Goal: Task Accomplishment & Management: Manage account settings

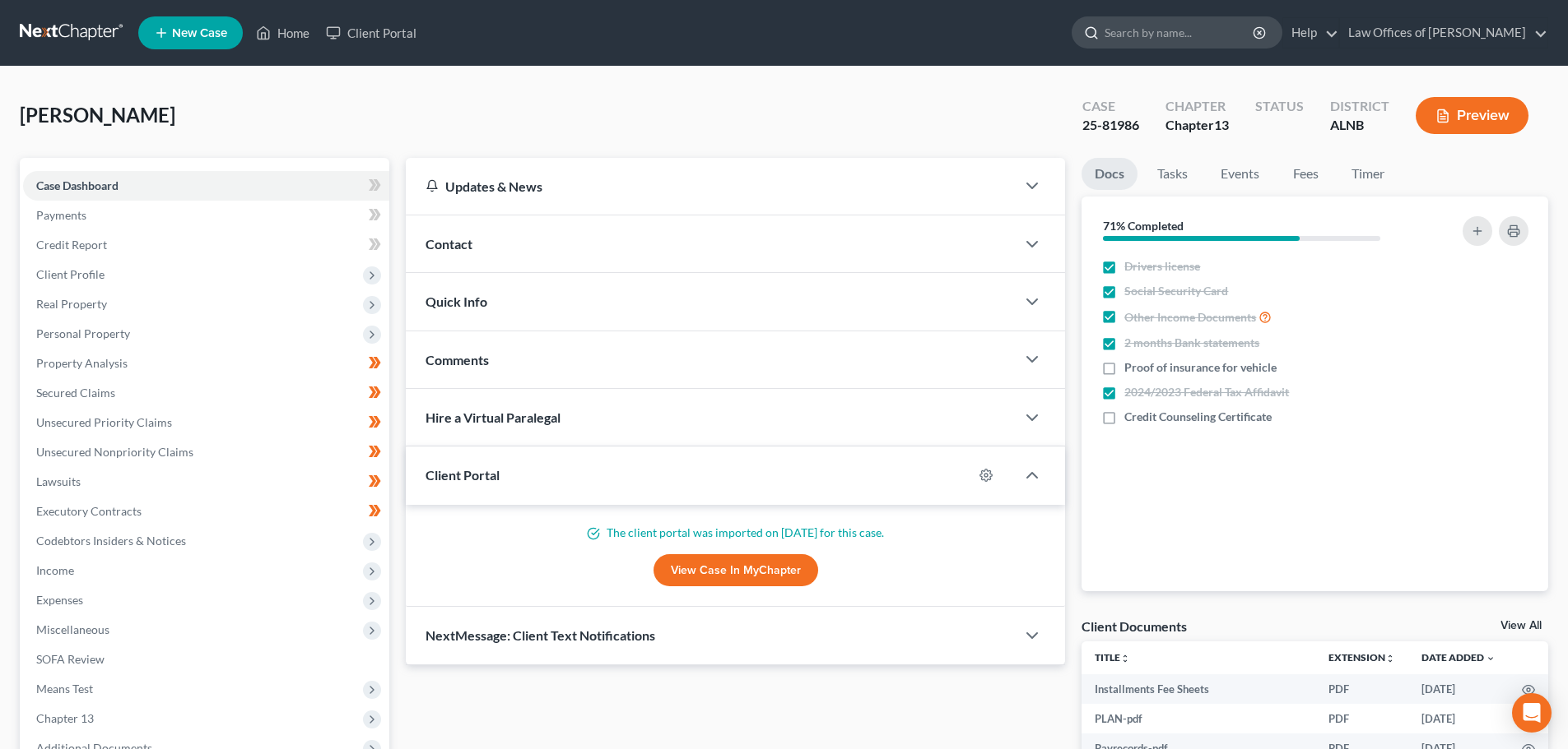
click at [1180, 36] on input "search" at bounding box center [1179, 32] width 151 height 30
type input "[PERSON_NAME]"
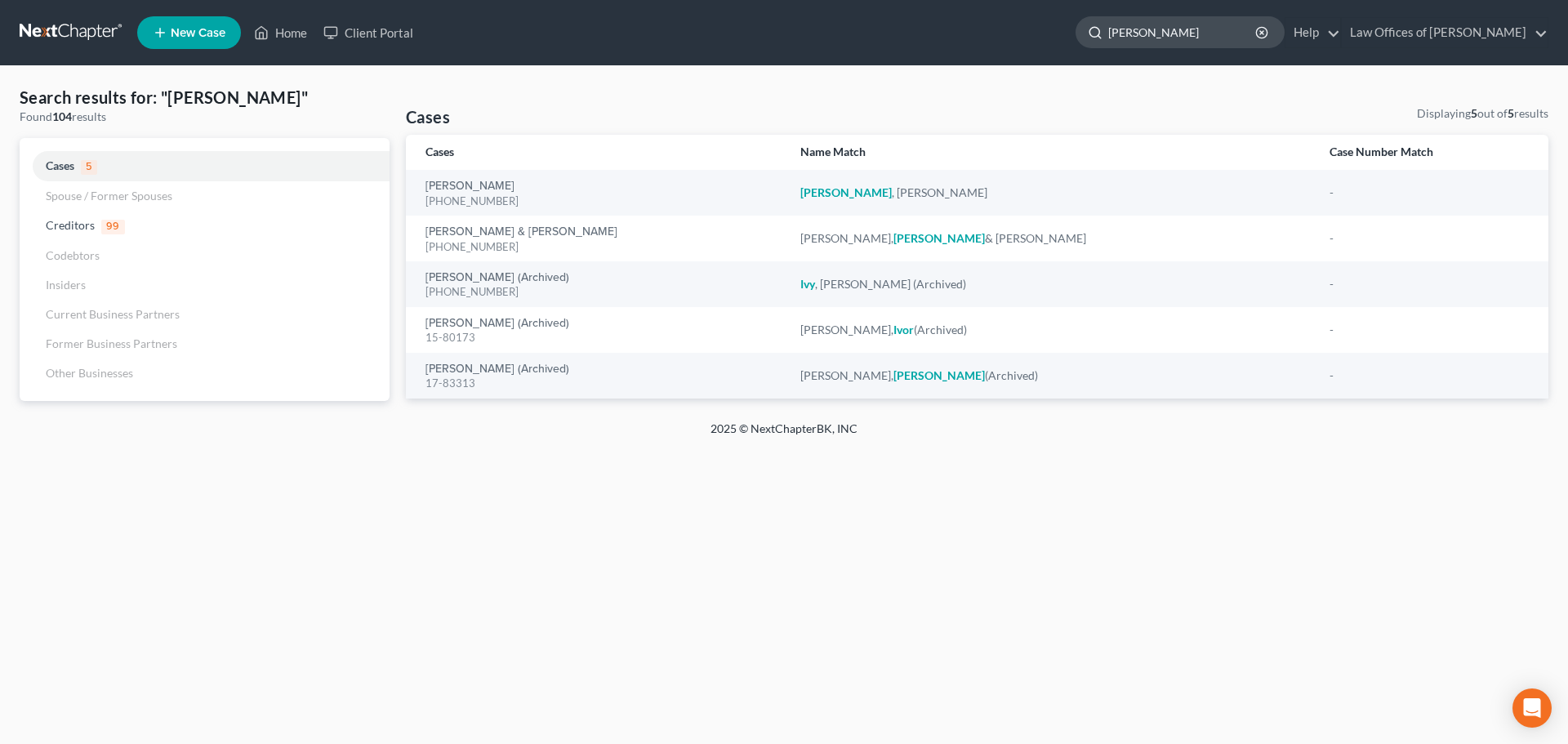
click at [1170, 37] on input "[PERSON_NAME]" at bounding box center [1183, 32] width 150 height 30
type input "I"
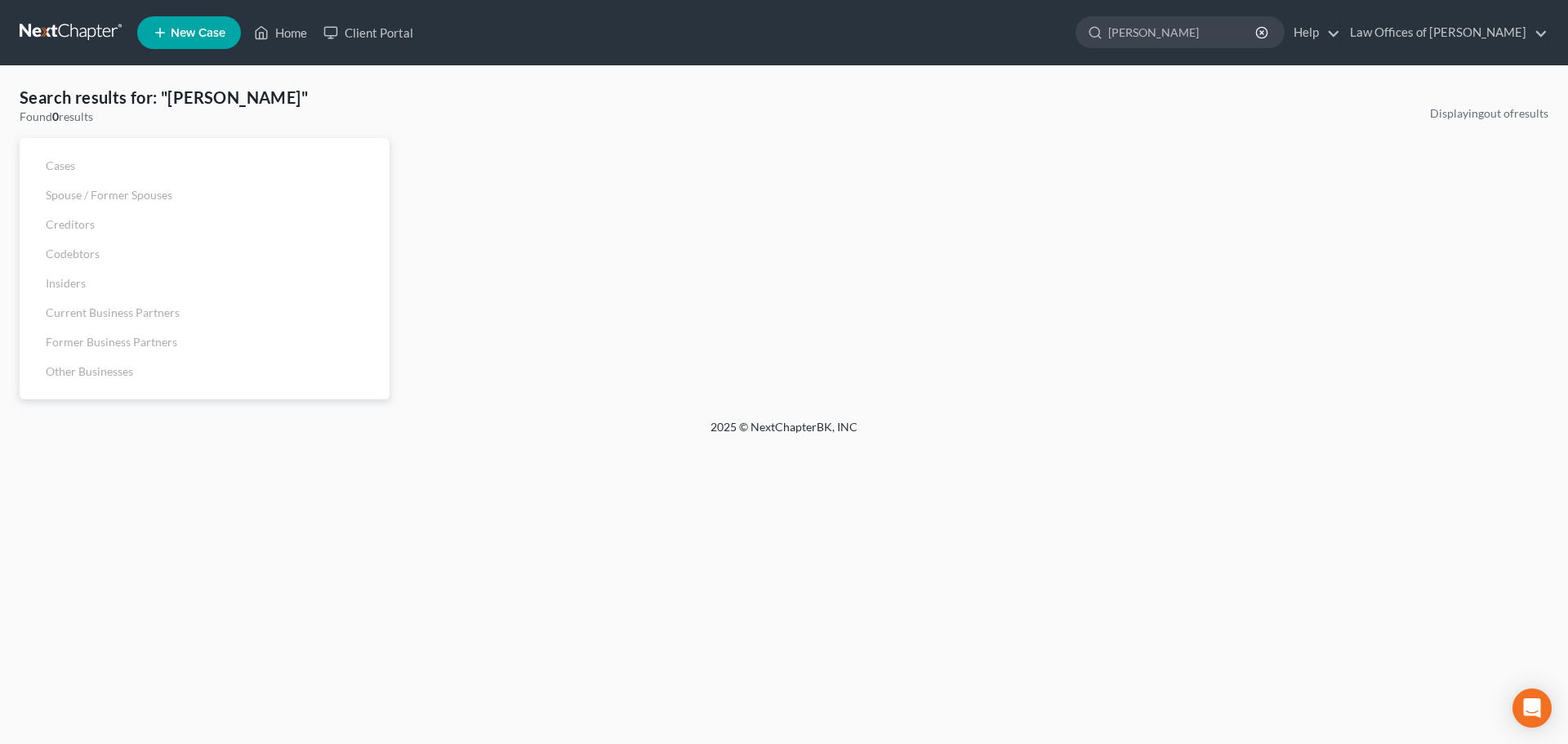
type input "[PERSON_NAME]"
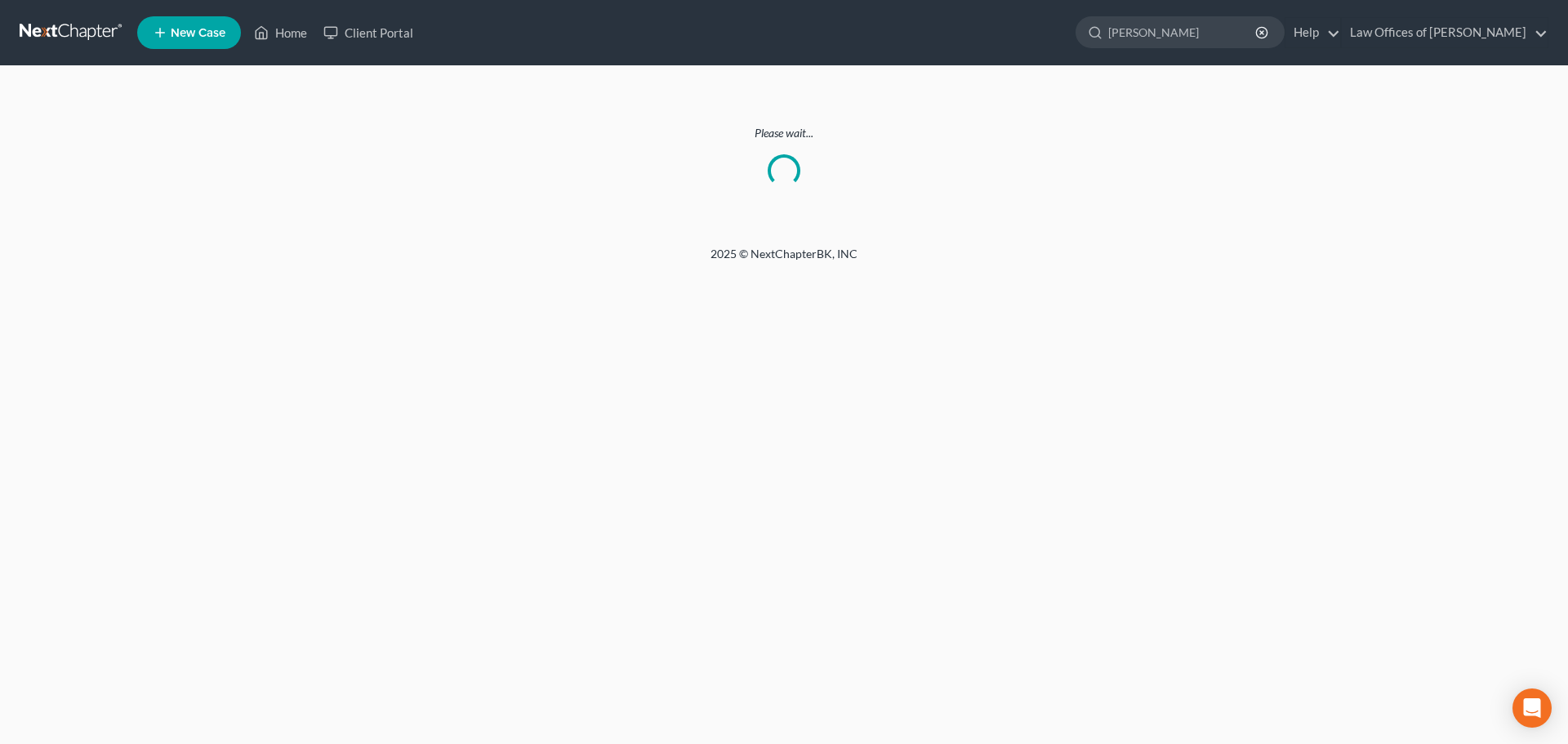
click at [886, 45] on ul "New Case Home Client Portal Ivey - No Result - Creditors Onemain Ivey, Carl Cap…" at bounding box center [843, 33] width 1411 height 43
click at [1156, 34] on input "[PERSON_NAME]" at bounding box center [1183, 32] width 150 height 30
click at [523, 34] on ul "New Case Home Client Portal Ivey - No Result - Creditors Onemain Ivey, Carl Cap…" at bounding box center [843, 33] width 1411 height 43
click at [1162, 34] on input "[PERSON_NAME]" at bounding box center [1183, 32] width 150 height 30
type input "I"
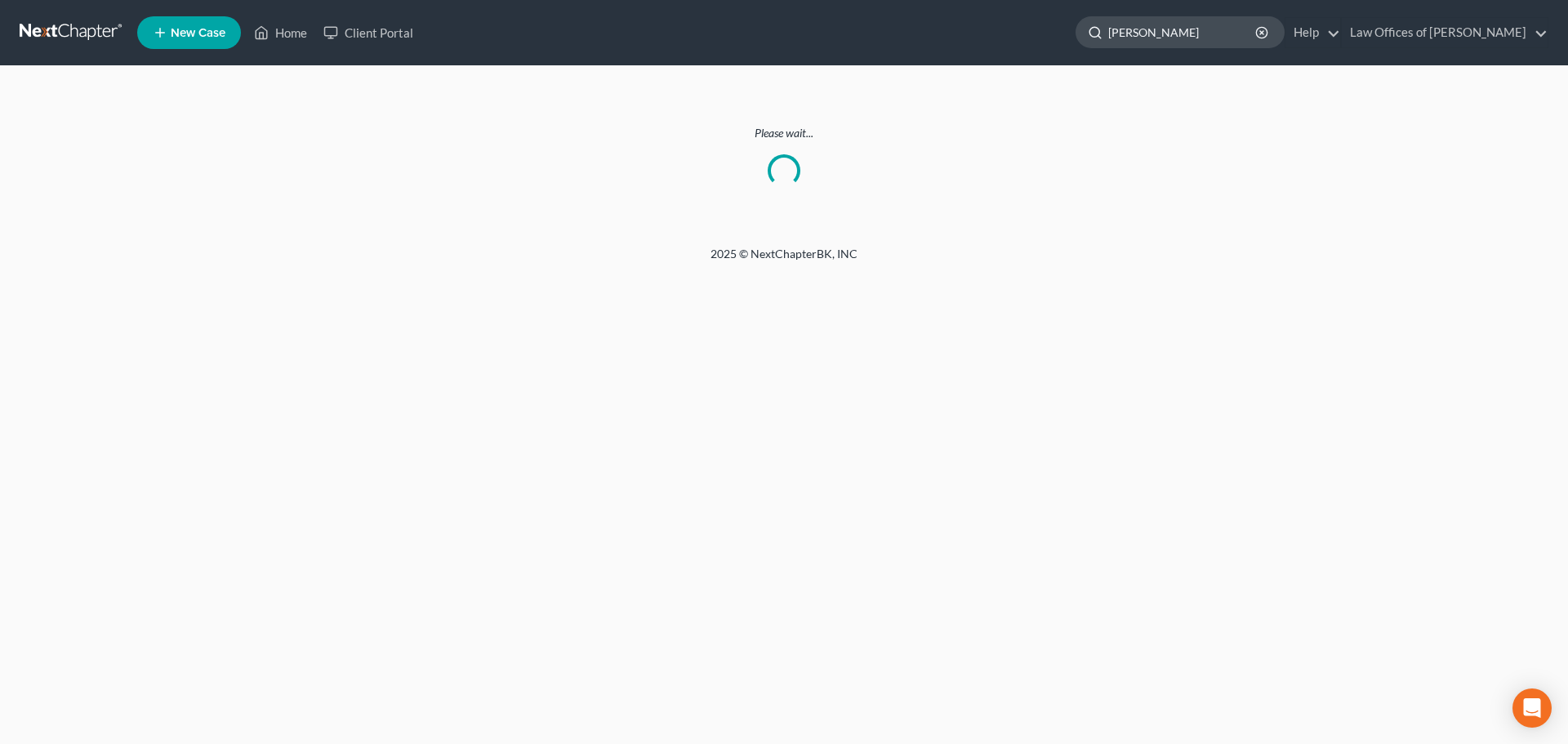
type input "[PERSON_NAME]"
click at [1162, 34] on input "[PERSON_NAME]" at bounding box center [1183, 32] width 150 height 30
click at [273, 27] on link "Home" at bounding box center [281, 32] width 69 height 29
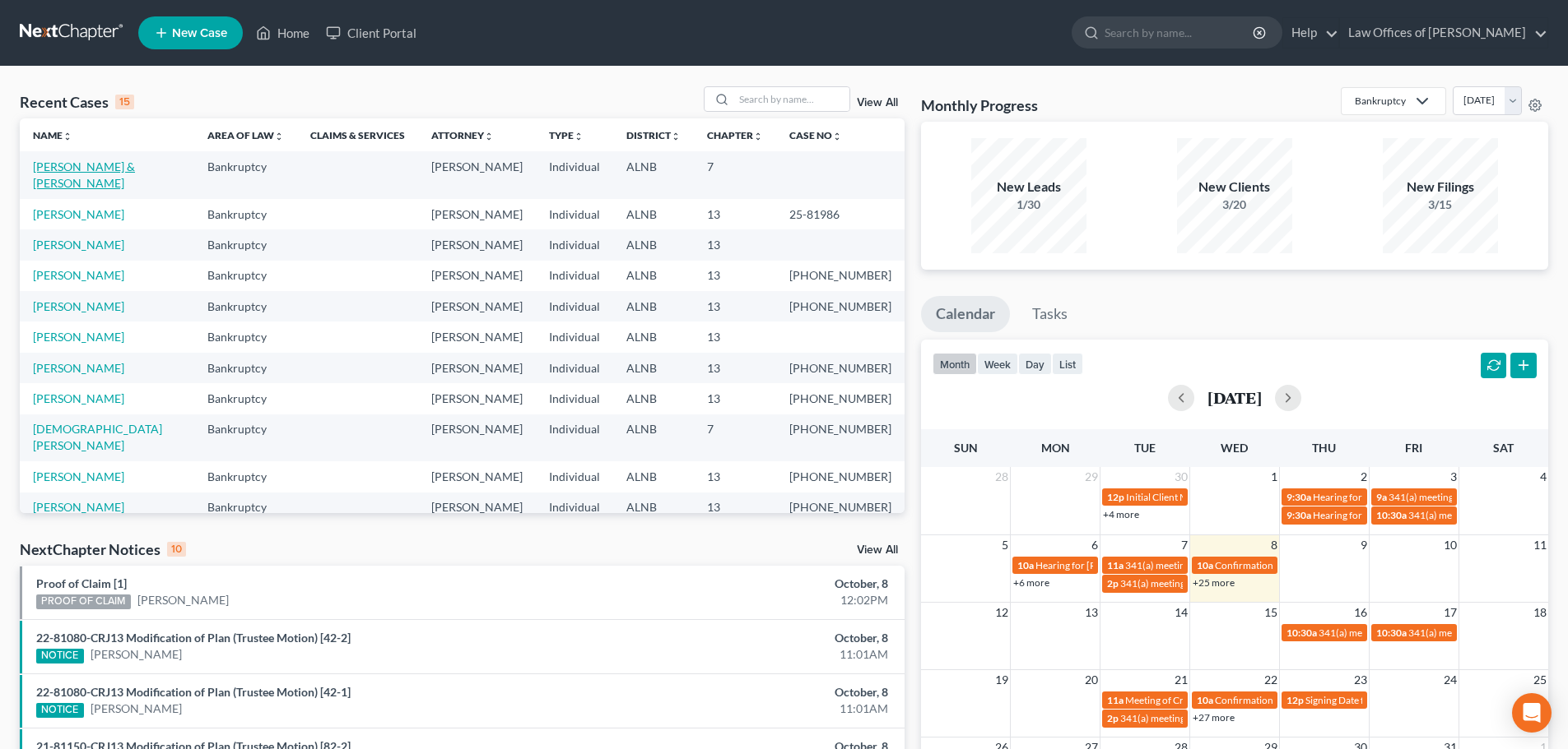
click at [76, 164] on link "Loney, Ron & Sharon" at bounding box center [84, 175] width 102 height 30
select select "4"
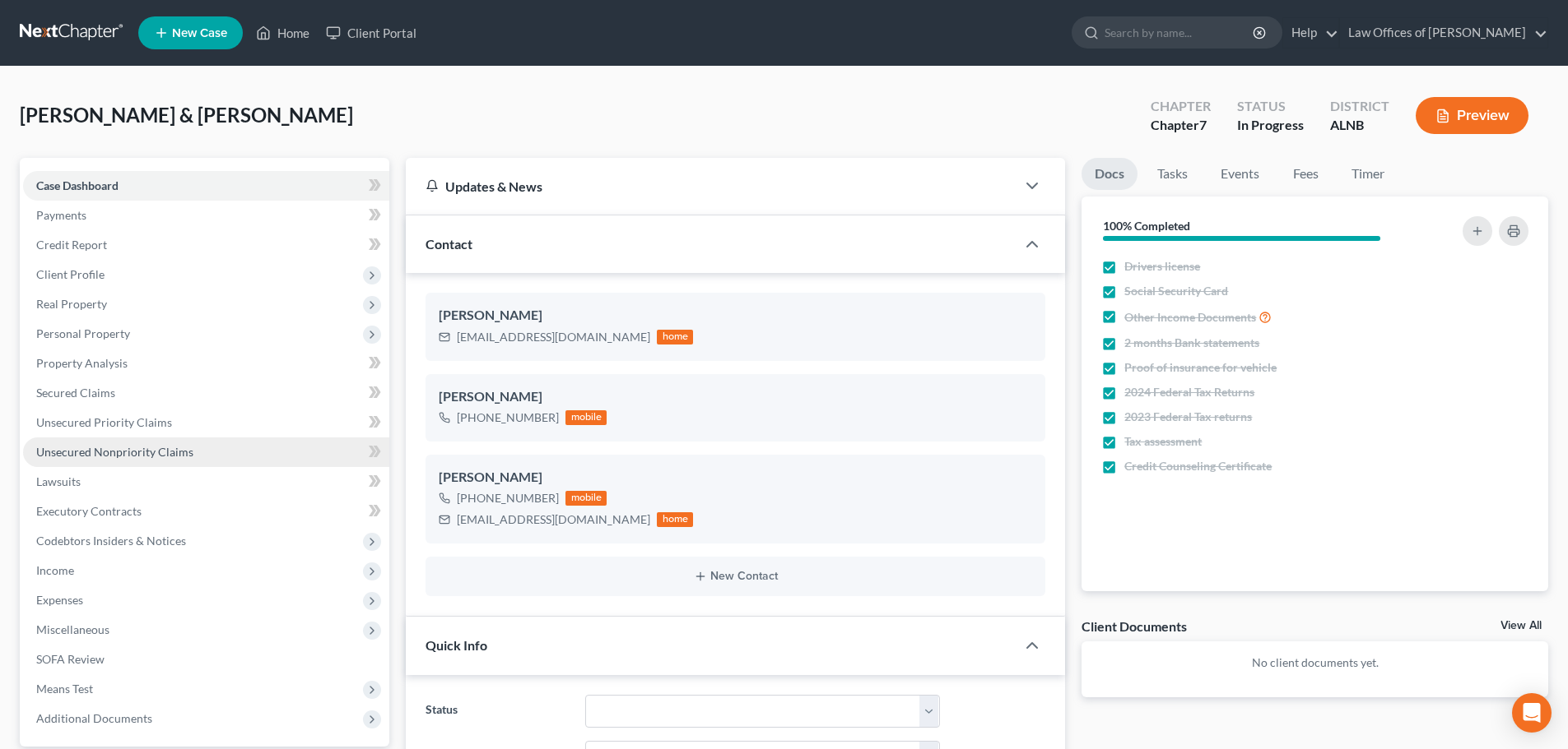
click at [158, 448] on span "Unsecured Nonpriority Claims" at bounding box center [114, 452] width 157 height 14
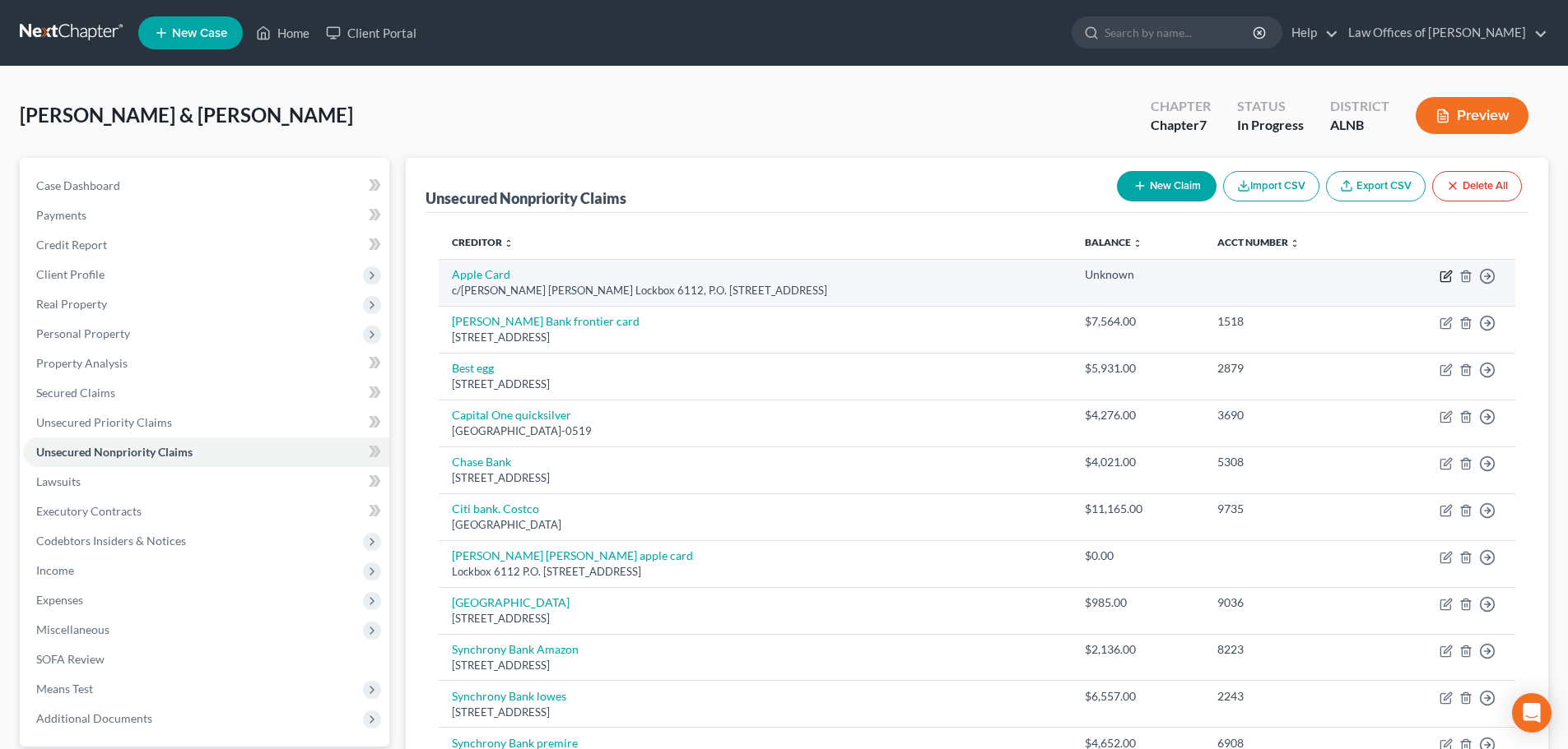
click at [1443, 281] on icon "button" at bounding box center [1446, 276] width 13 height 13
select select "39"
select select "0"
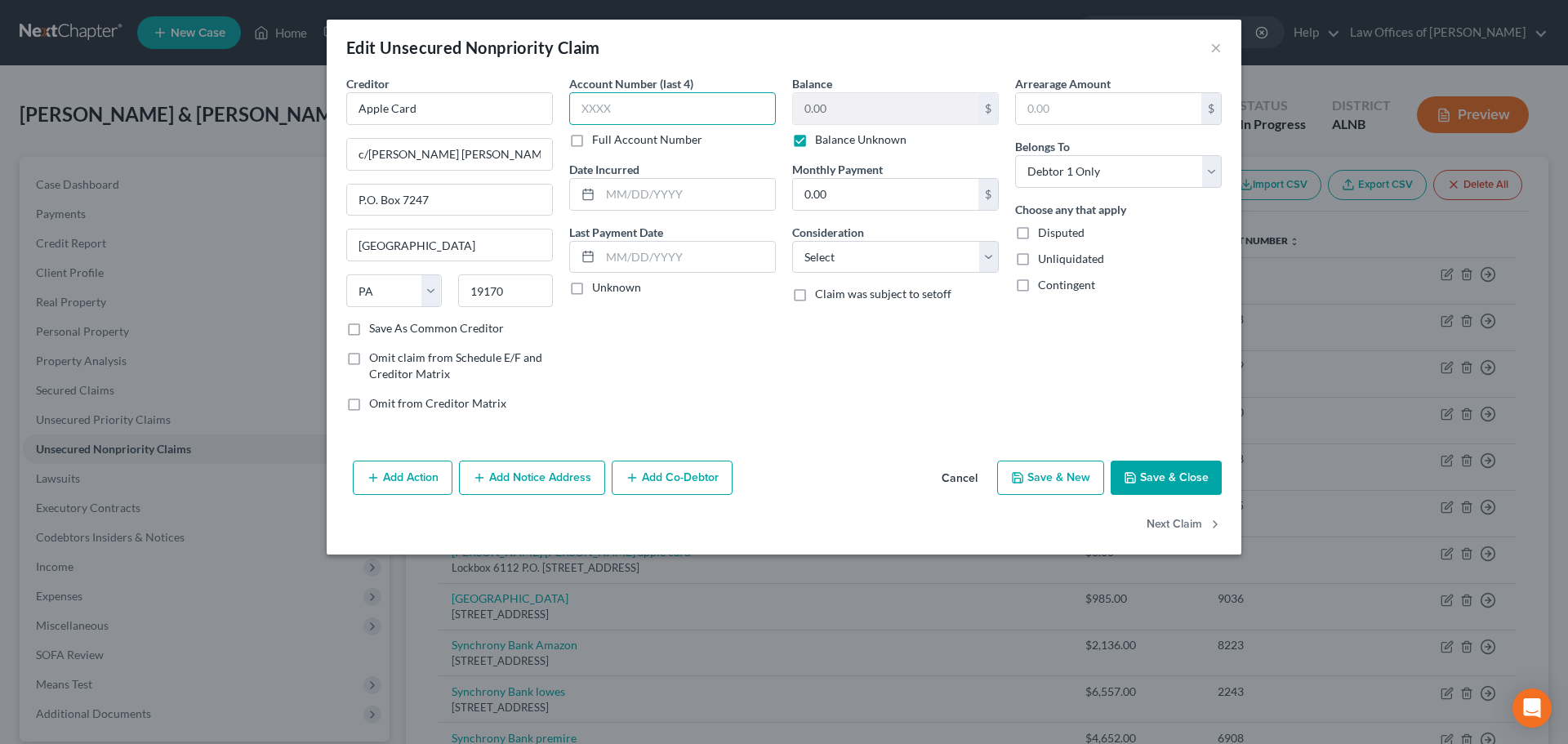
click at [666, 110] on input "text" at bounding box center [673, 109] width 207 height 33
type input "3594"
click at [815, 143] on label "Balance Unknown" at bounding box center [861, 140] width 92 height 16
click at [821, 143] on input "Balance Unknown" at bounding box center [827, 137] width 11 height 11
checkbox input "false"
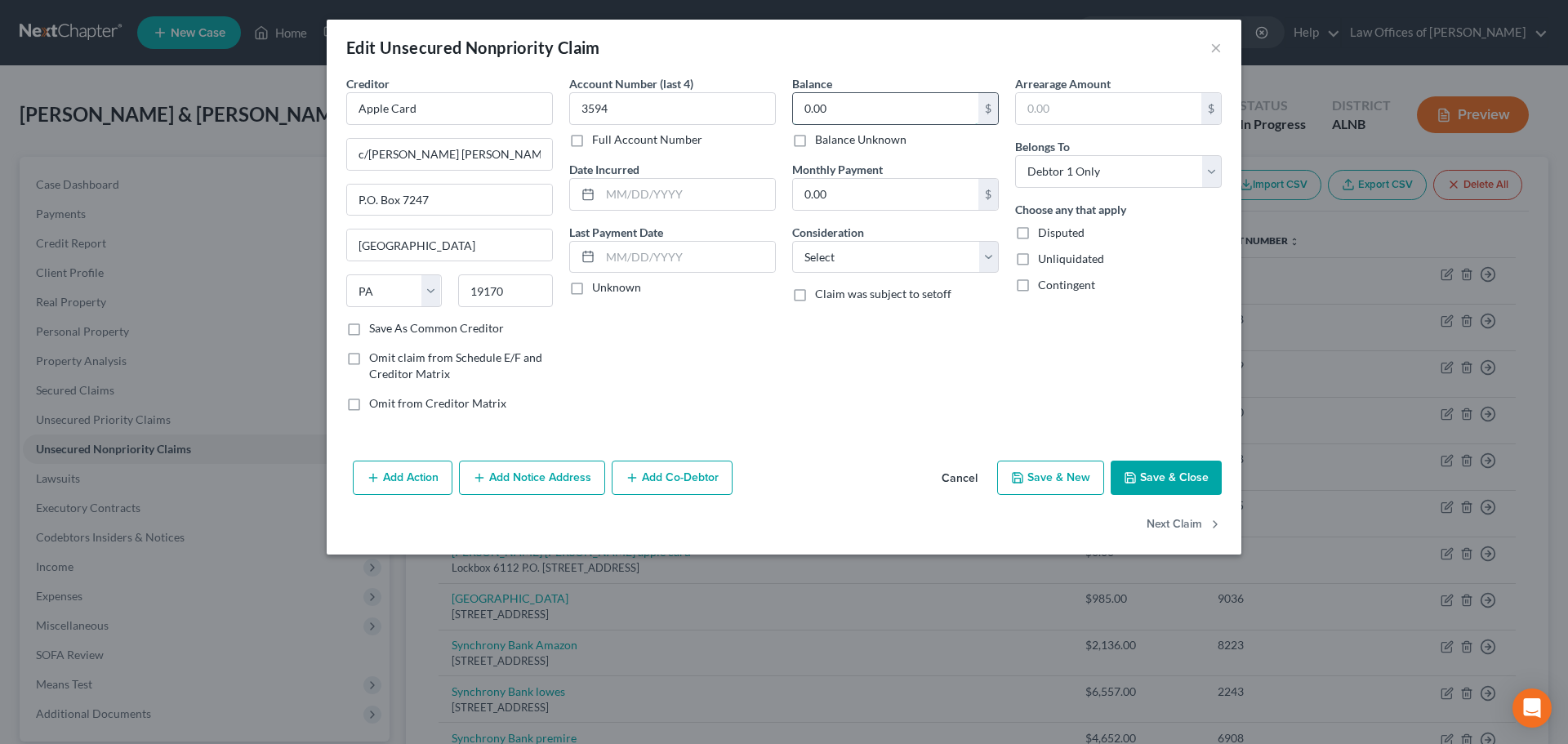
click at [870, 111] on input "0.00" at bounding box center [886, 109] width 185 height 31
type input "9,230.59"
click at [1174, 477] on button "Save & Close" at bounding box center [1166, 478] width 111 height 35
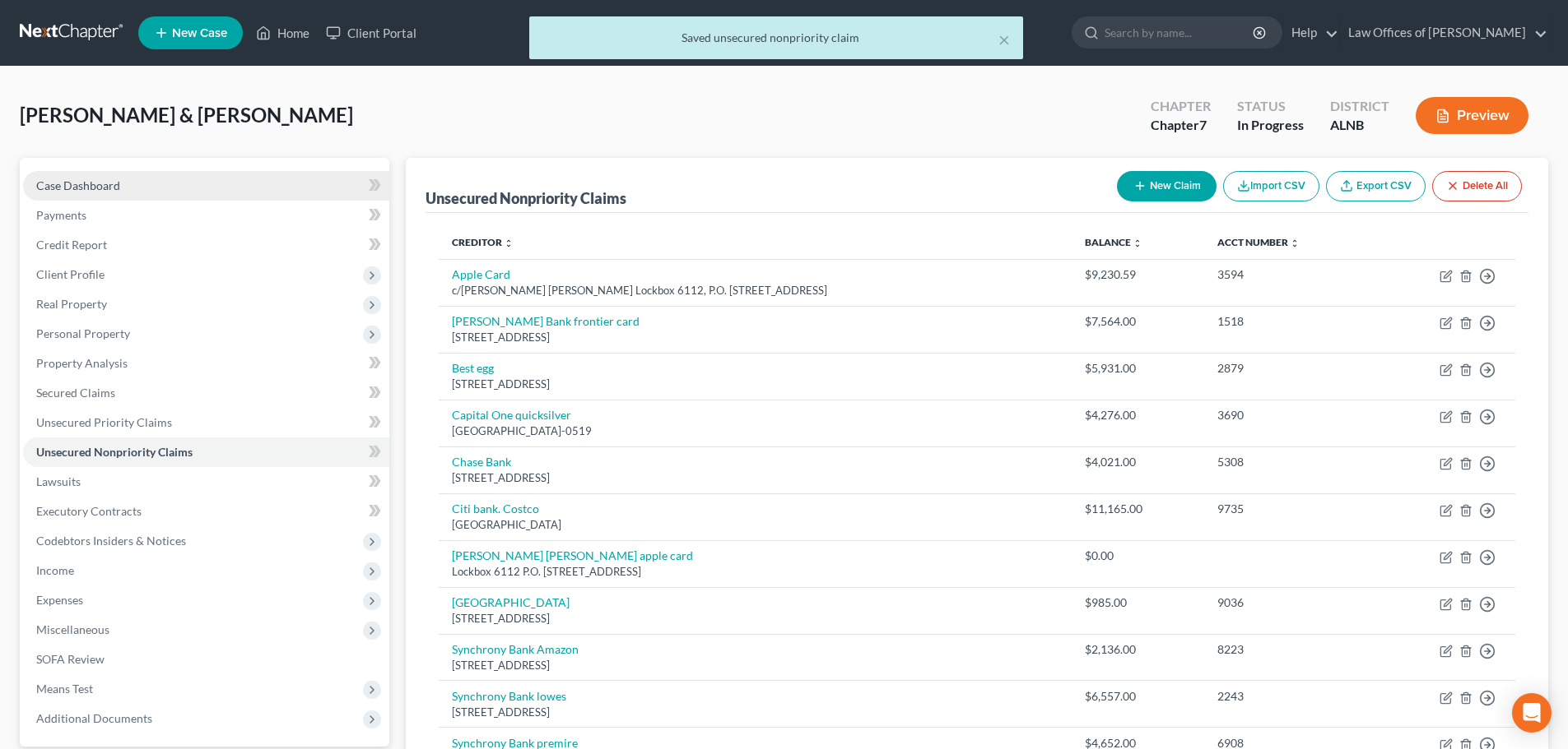
click at [115, 183] on span "Case Dashboard" at bounding box center [78, 186] width 84 height 14
select select "4"
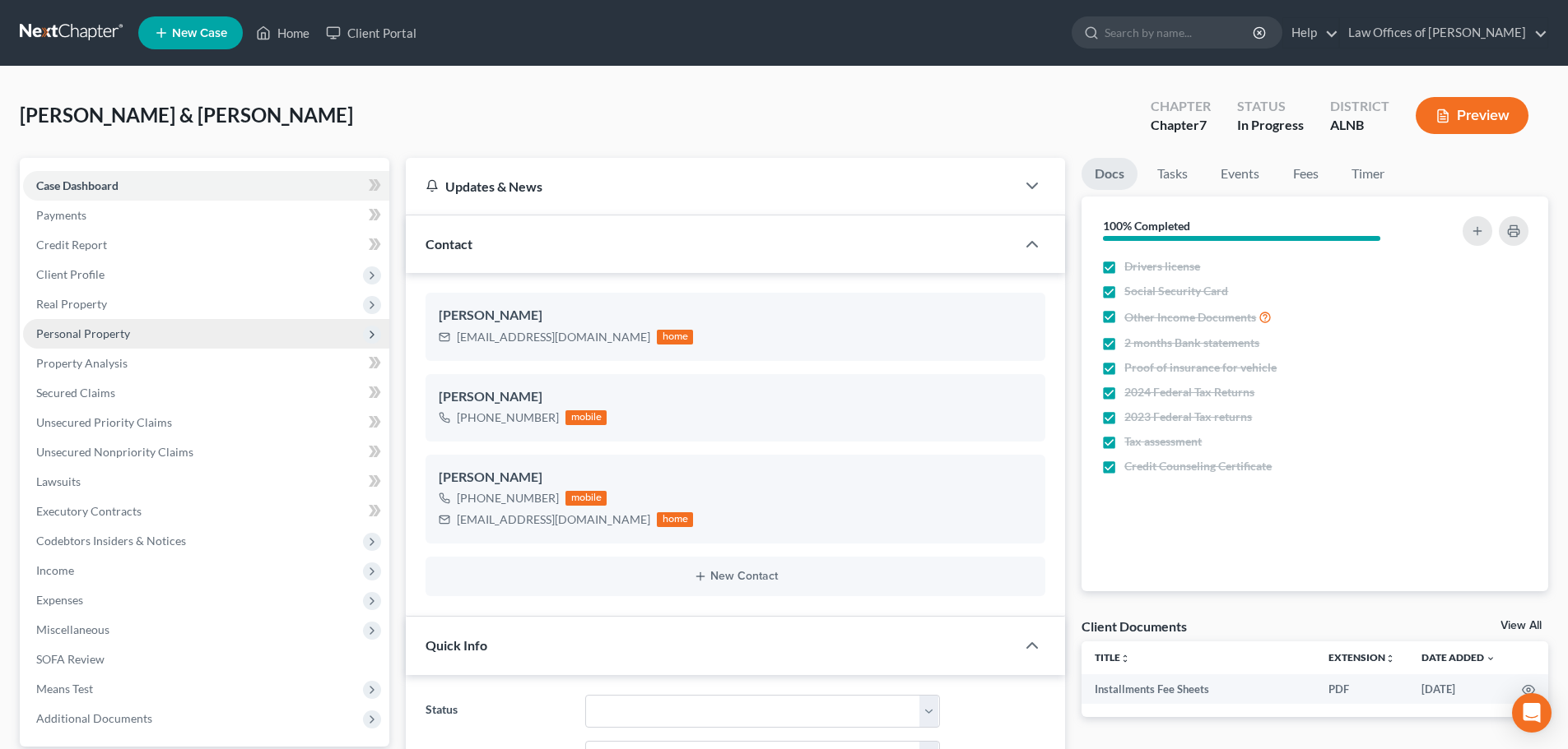
click at [107, 332] on span "Personal Property" at bounding box center [83, 334] width 94 height 14
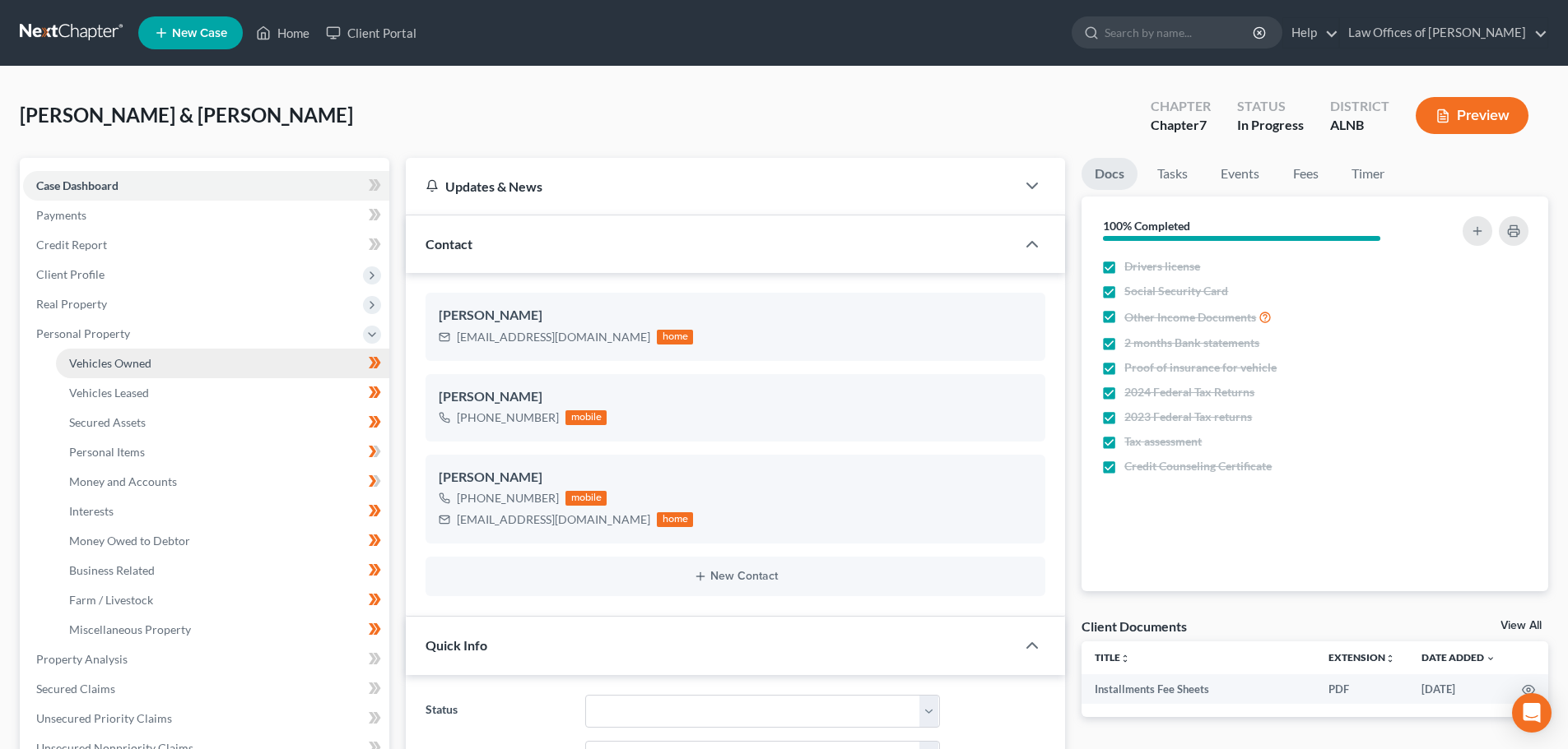
click at [141, 360] on span "Vehicles Owned" at bounding box center [110, 363] width 83 height 14
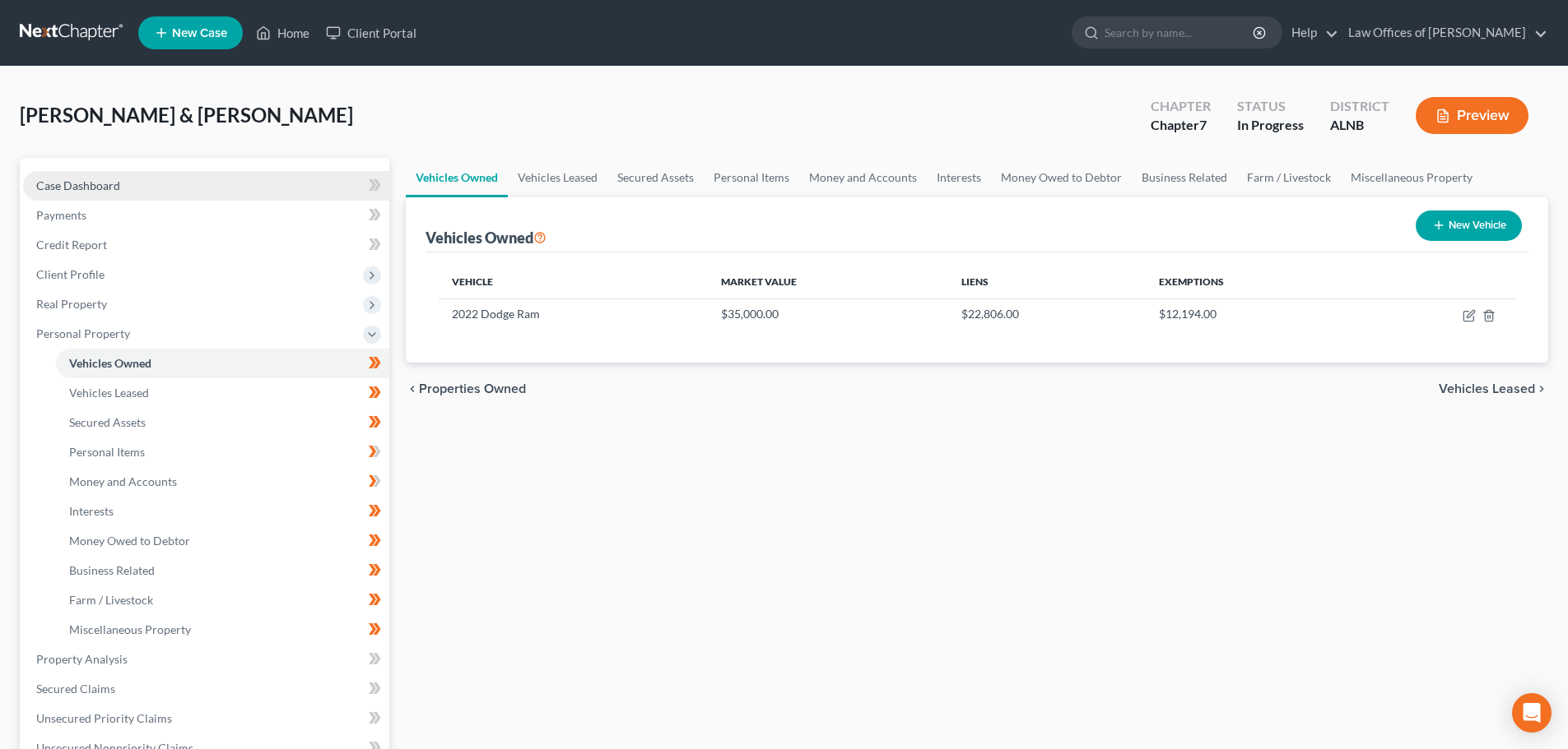
click at [84, 181] on span "Case Dashboard" at bounding box center [78, 186] width 84 height 14
select select "4"
